Goal: Transaction & Acquisition: Purchase product/service

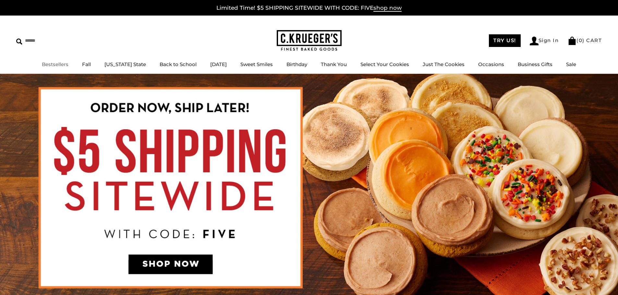
click at [60, 65] on link "Bestsellers" at bounding box center [55, 64] width 27 height 6
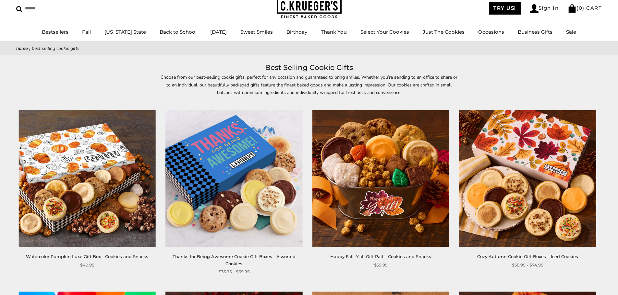
scroll to position [65, 0]
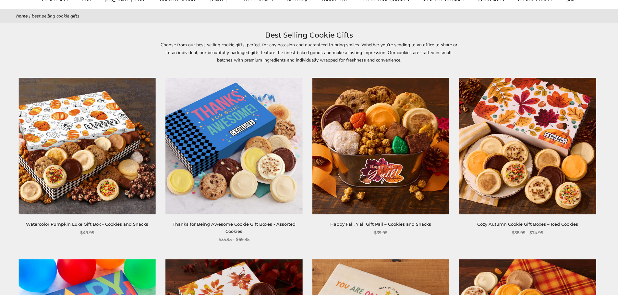
click at [84, 156] on img at bounding box center [87, 146] width 137 height 137
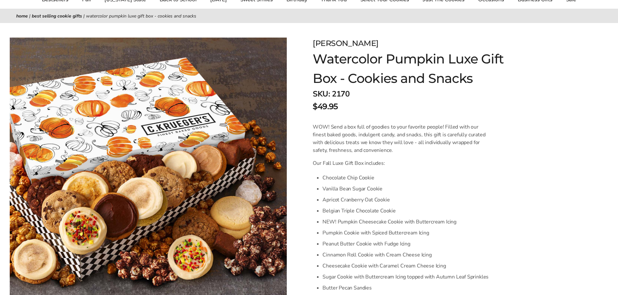
scroll to position [32, 0]
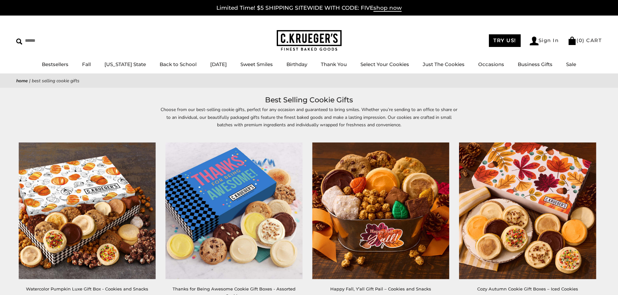
click at [258, 143] on img at bounding box center [233, 211] width 137 height 137
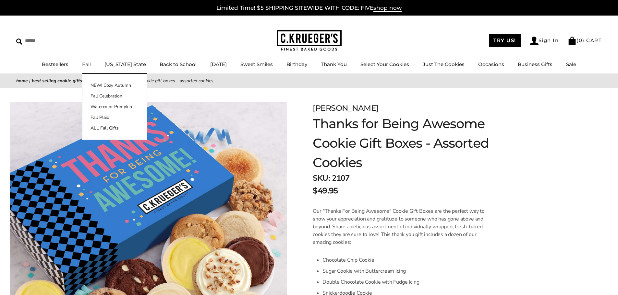
click at [91, 65] on link "Fall" at bounding box center [86, 64] width 9 height 6
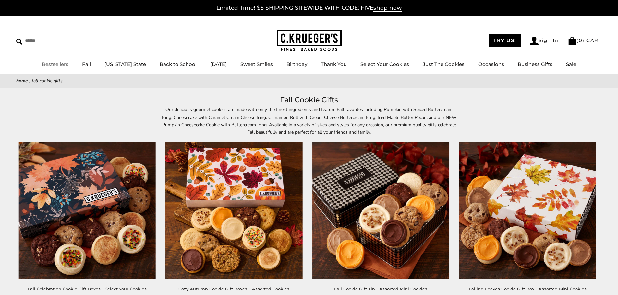
click at [62, 62] on link "Bestsellers" at bounding box center [55, 64] width 27 height 6
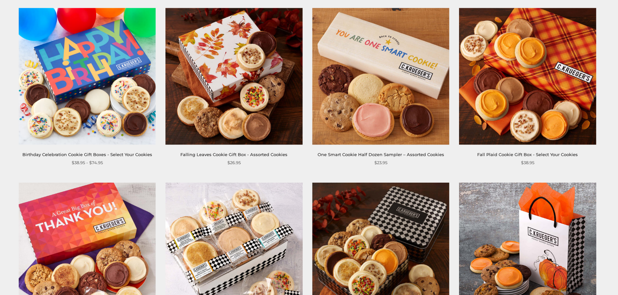
scroll to position [324, 0]
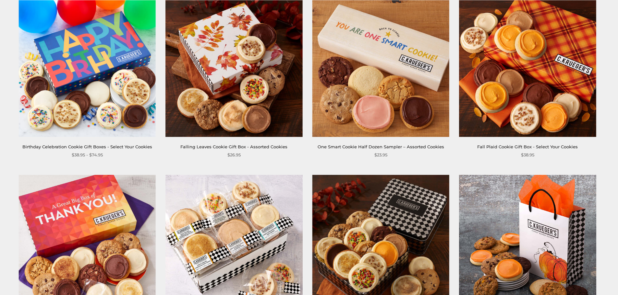
click at [515, 99] on img at bounding box center [527, 68] width 137 height 137
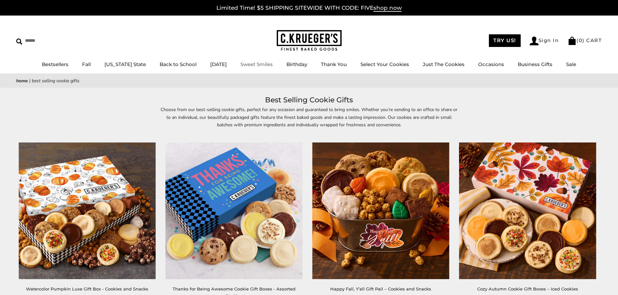
click at [316, 41] on img at bounding box center [309, 40] width 65 height 21
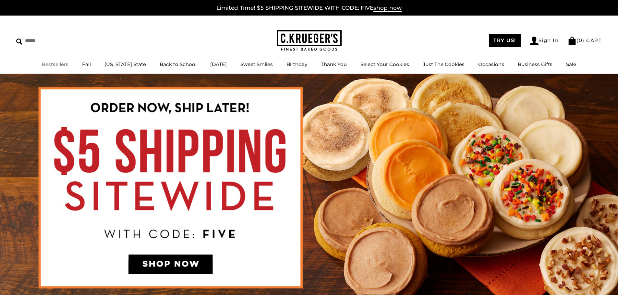
click at [66, 63] on link "Bestsellers" at bounding box center [55, 64] width 27 height 6
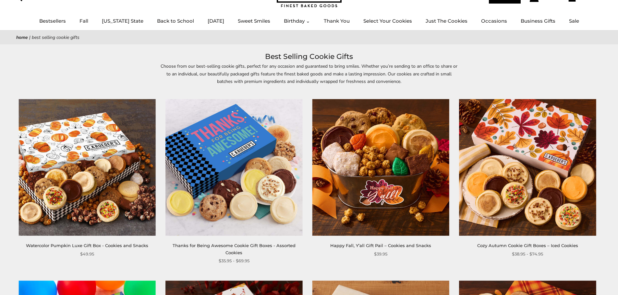
scroll to position [65, 0]
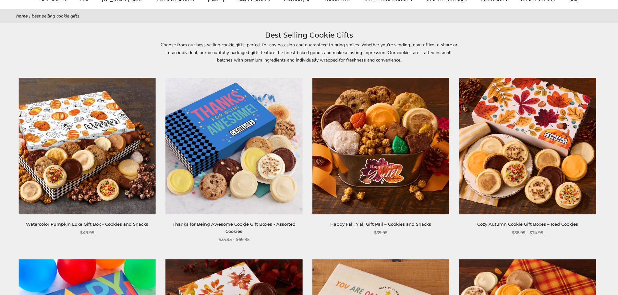
click at [101, 137] on img at bounding box center [87, 146] width 137 height 137
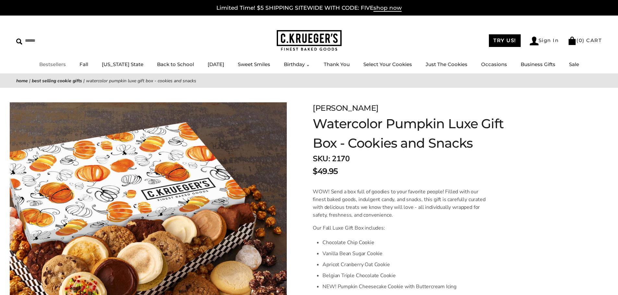
click at [48, 66] on link "Bestsellers" at bounding box center [52, 64] width 27 height 6
